Goal: Task Accomplishment & Management: Complete application form

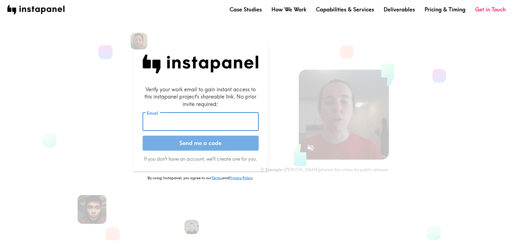
click at [202, 120] on input "Email" at bounding box center [201, 122] width 116 height 19
paste input "LK9_gr2_GB8"
click at [219, 145] on button "Send me a code" at bounding box center [201, 143] width 116 height 15
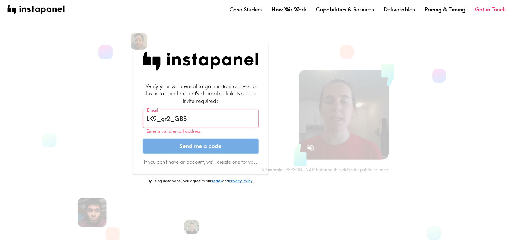
click at [219, 145] on button "Send me a code" at bounding box center [201, 146] width 116 height 15
drag, startPoint x: 206, startPoint y: 122, endPoint x: 122, endPoint y: 120, distance: 84.2
click at [122, 120] on div "Verify your work email to gain instant access to this instapanel project's shar…" at bounding box center [200, 130] width 177 height 176
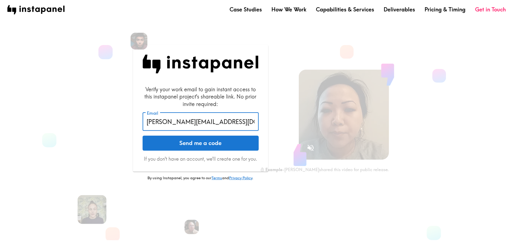
type input "[PERSON_NAME][EMAIL_ADDRESS][DOMAIN_NAME]"
click at [143, 136] on button "Send me a code" at bounding box center [201, 143] width 116 height 15
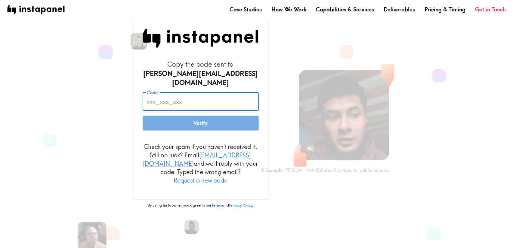
click at [167, 100] on input "Code" at bounding box center [201, 101] width 116 height 19
paste input "QYU_bf6_mQU"
type input "QYU_bf6_mQU"
click at [205, 122] on button "Verify" at bounding box center [201, 123] width 116 height 15
